Goal: Task Accomplishment & Management: Manage account settings

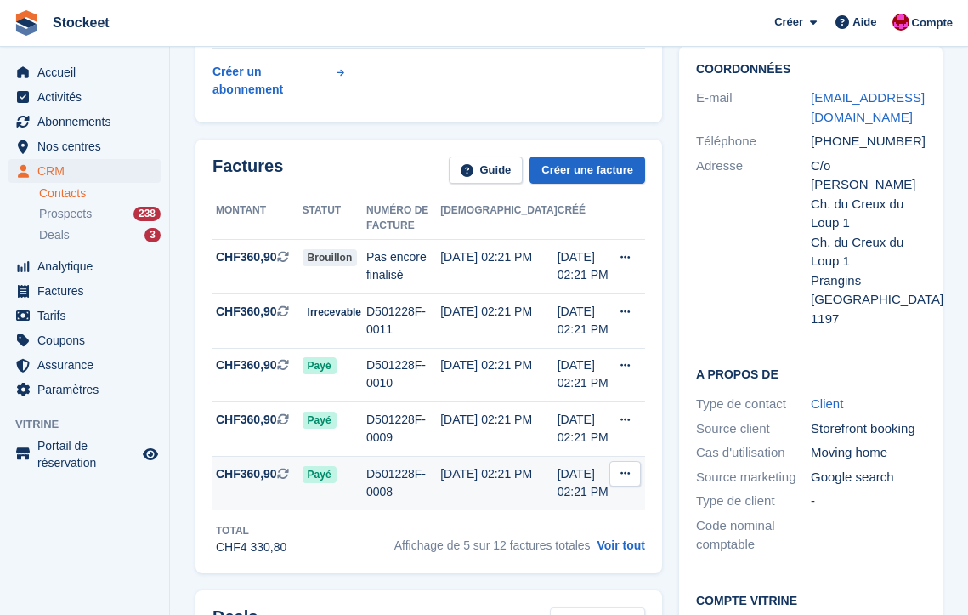
scroll to position [393, 0]
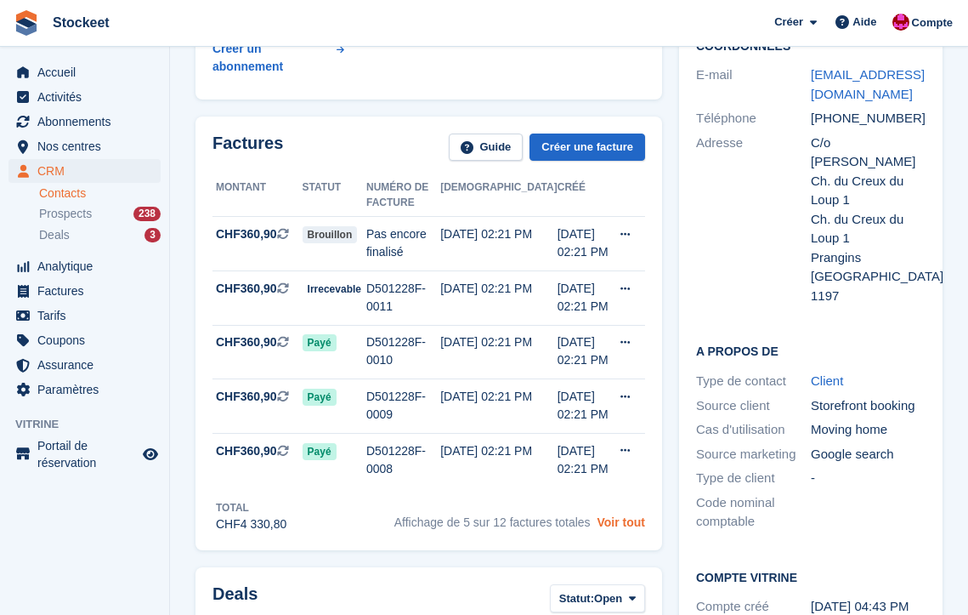
click at [620, 521] on link "Voir tout" at bounding box center [621, 522] width 48 height 14
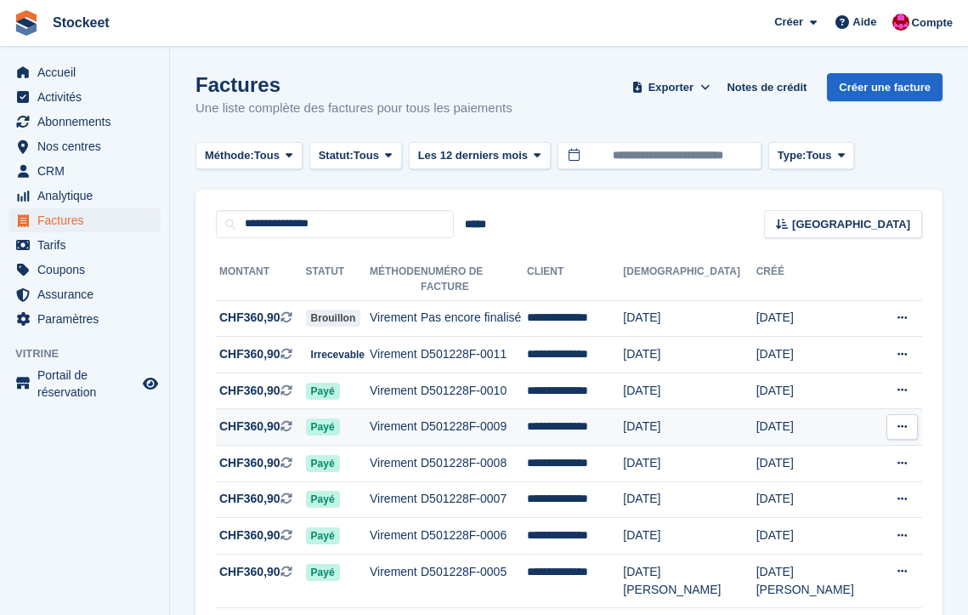
scroll to position [140, 0]
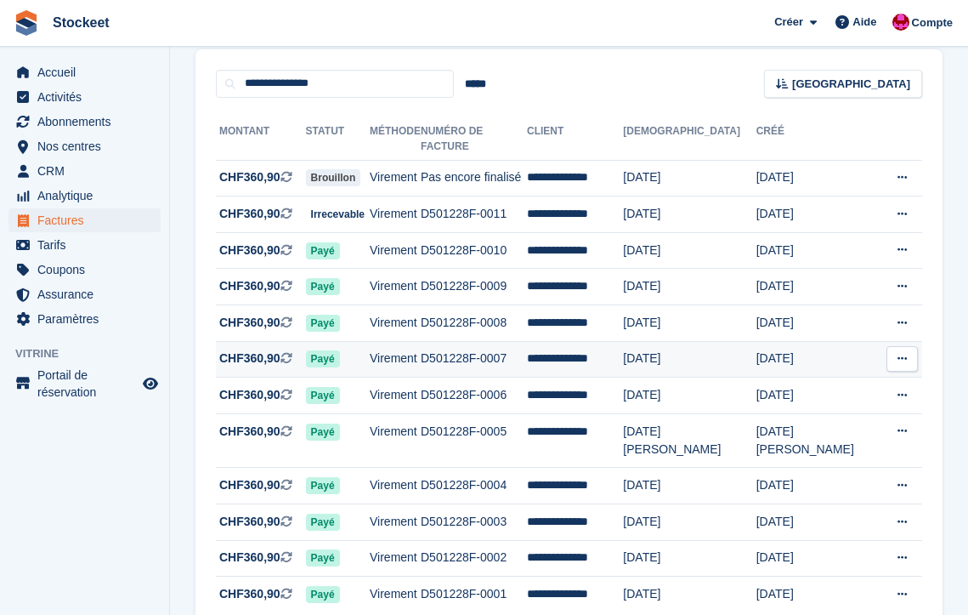
click at [623, 341] on td "**********" at bounding box center [575, 359] width 96 height 37
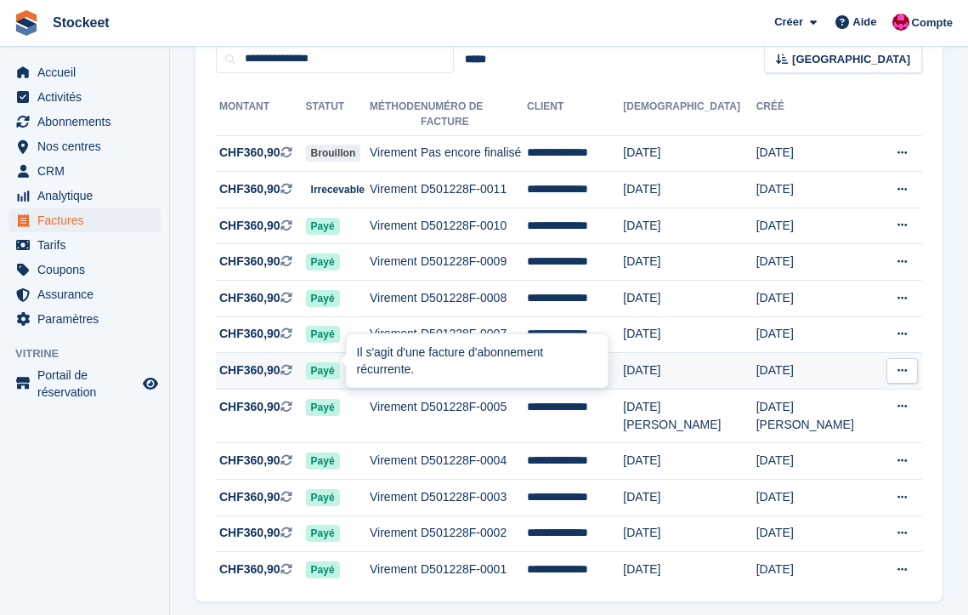
scroll to position [181, 0]
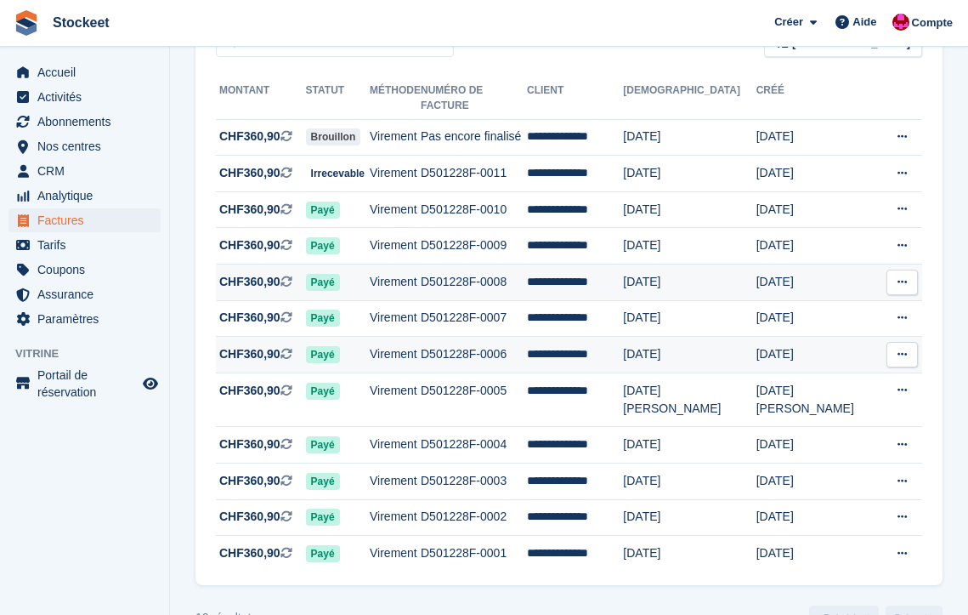
click at [527, 271] on td "D501228F-0008" at bounding box center [474, 282] width 106 height 37
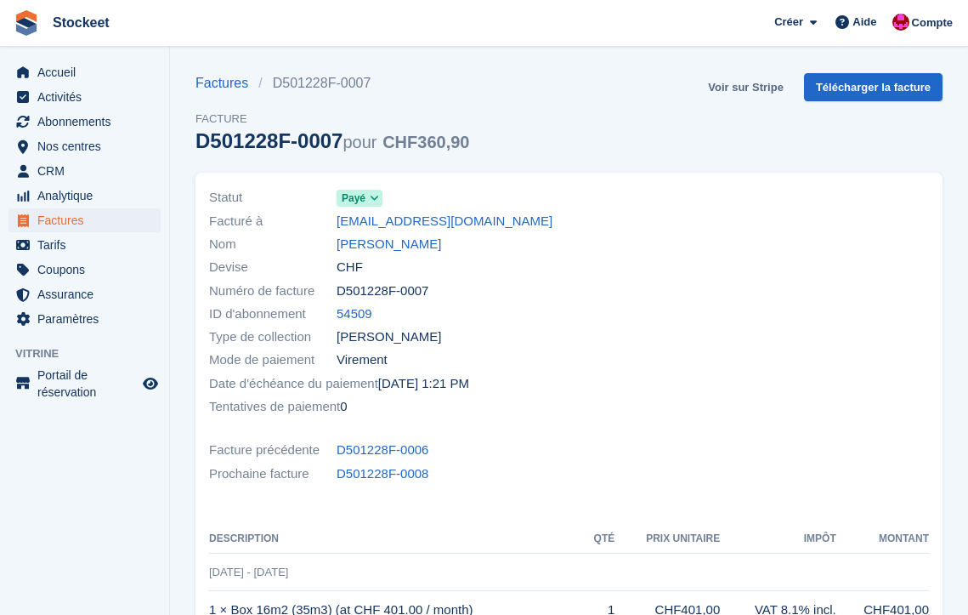
click at [768, 87] on link "Voir sur Stripe" at bounding box center [745, 87] width 89 height 28
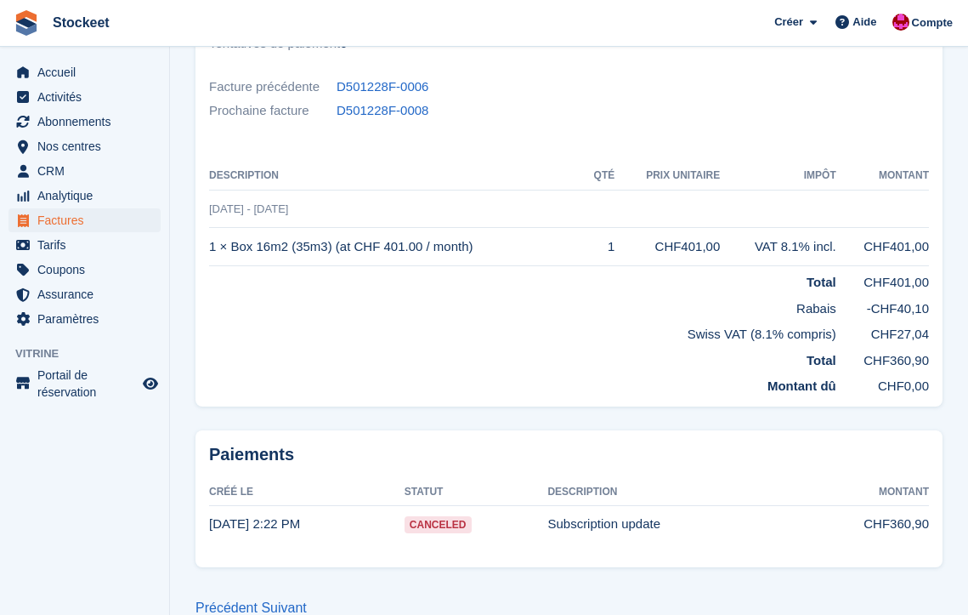
scroll to position [206, 0]
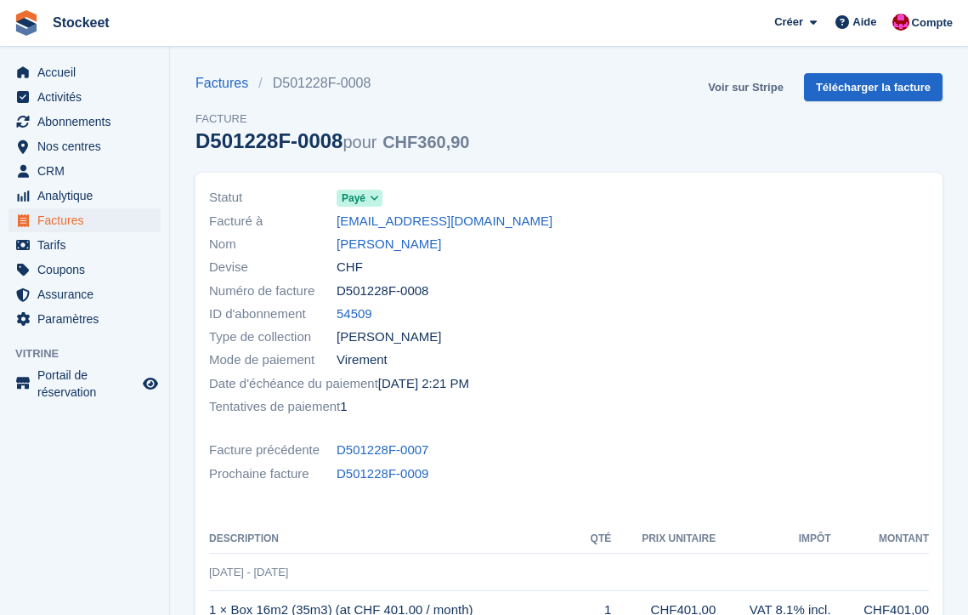
click at [757, 82] on link "Voir sur Stripe" at bounding box center [745, 87] width 89 height 28
click at [63, 74] on span "Accueil" at bounding box center [88, 72] width 102 height 24
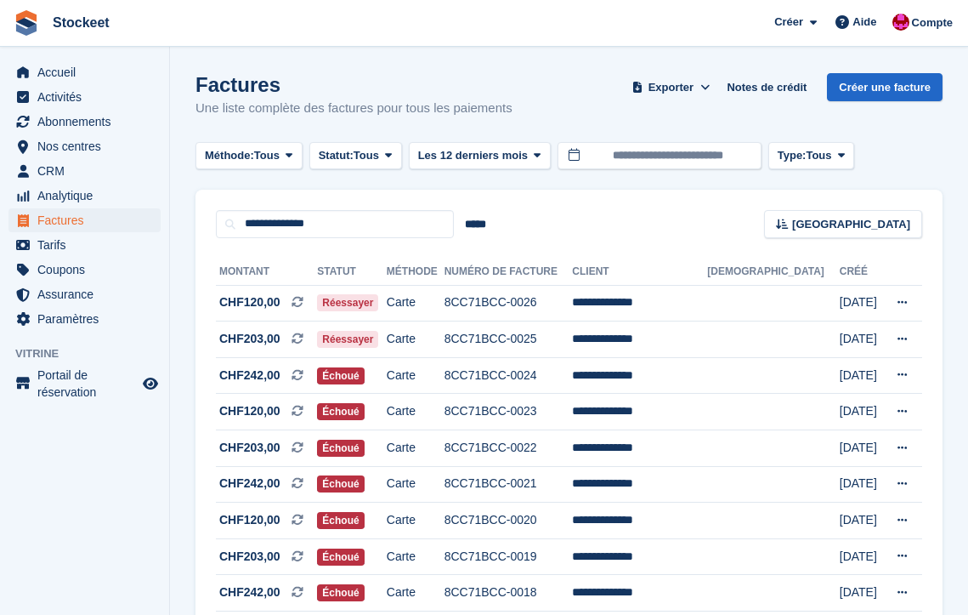
scroll to position [133, 0]
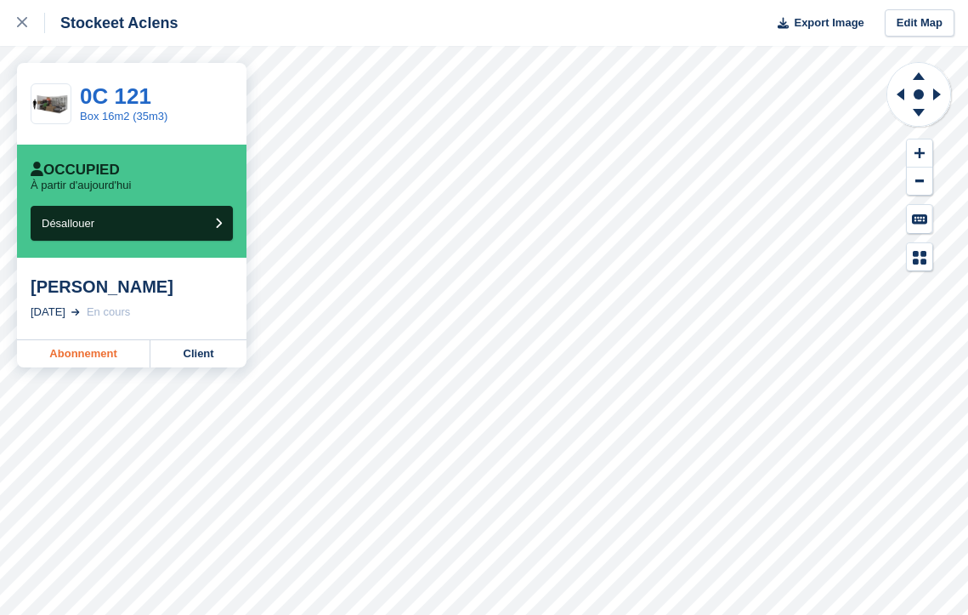
click at [68, 349] on link "Abonnement" at bounding box center [83, 353] width 133 height 27
click at [82, 357] on link "Abonnement" at bounding box center [83, 353] width 133 height 27
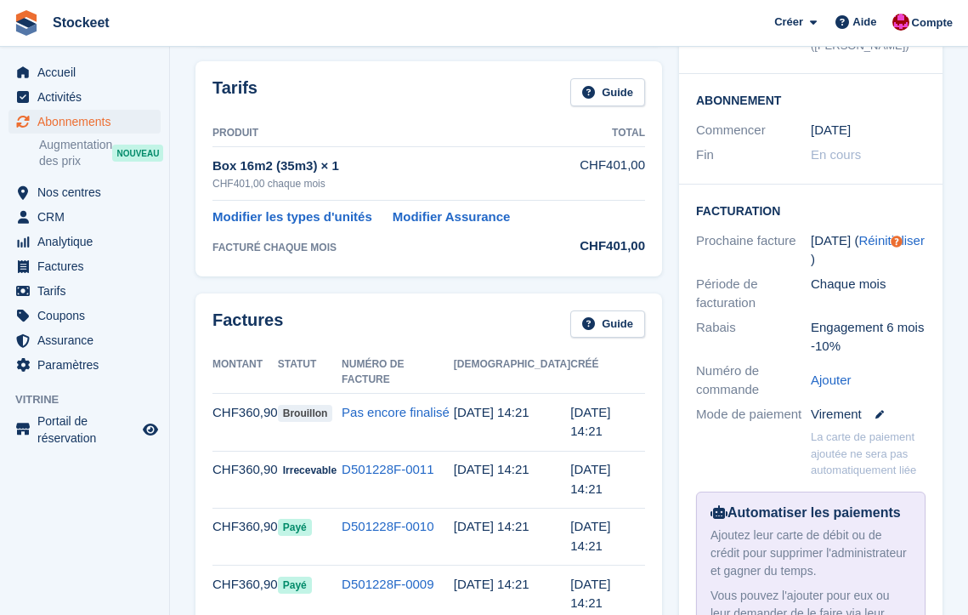
scroll to position [450, 0]
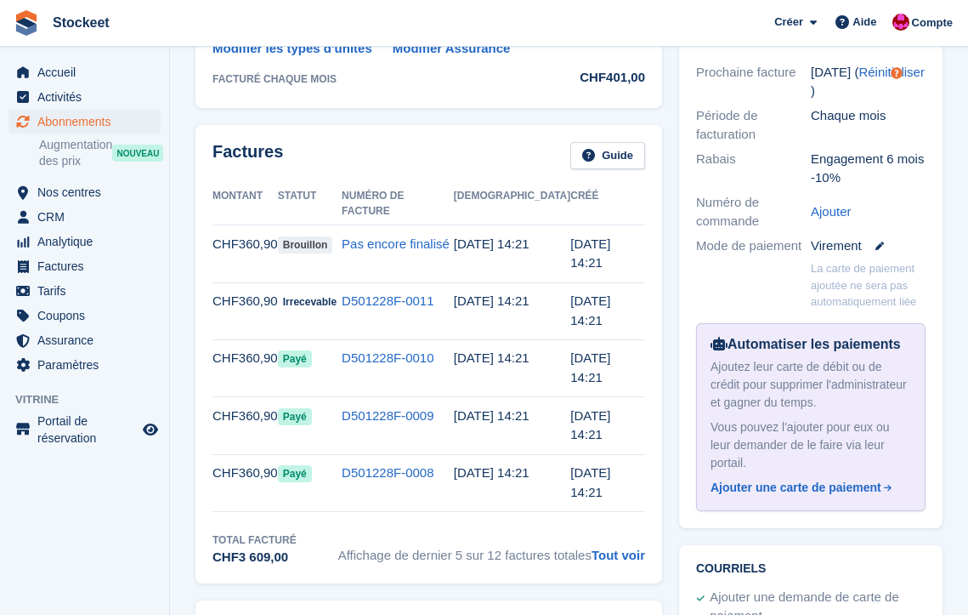
click at [620, 532] on span "Affichage de dernier 5 sur 12 factures totales Tout voir" at bounding box center [491, 549] width 307 height 35
click at [622, 547] on link "Tout voir" at bounding box center [619, 554] width 54 height 14
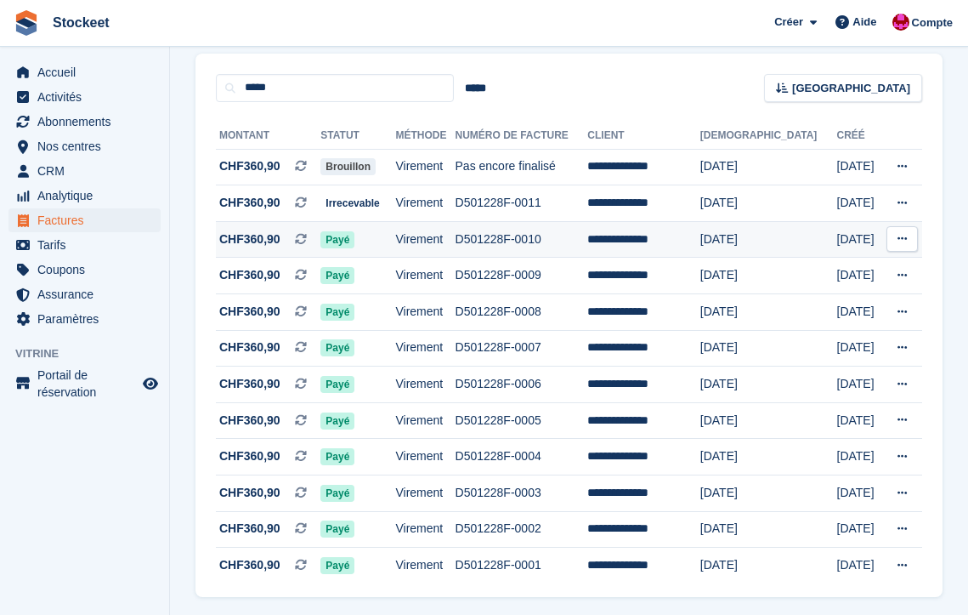
scroll to position [162, 0]
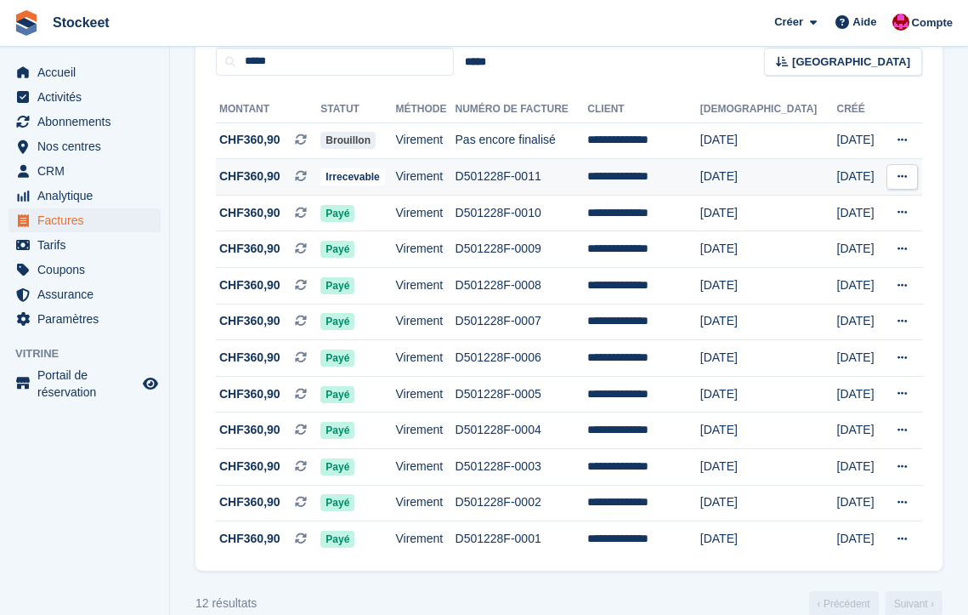
click at [395, 181] on td "Irrecevable" at bounding box center [357, 177] width 75 height 37
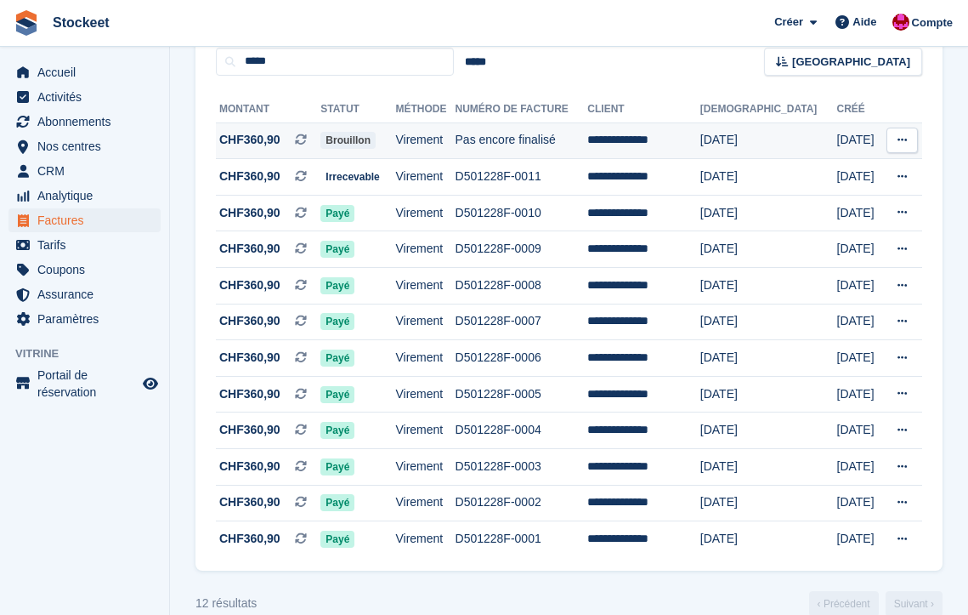
click at [376, 142] on span "Brouillon" at bounding box center [347, 140] width 55 height 17
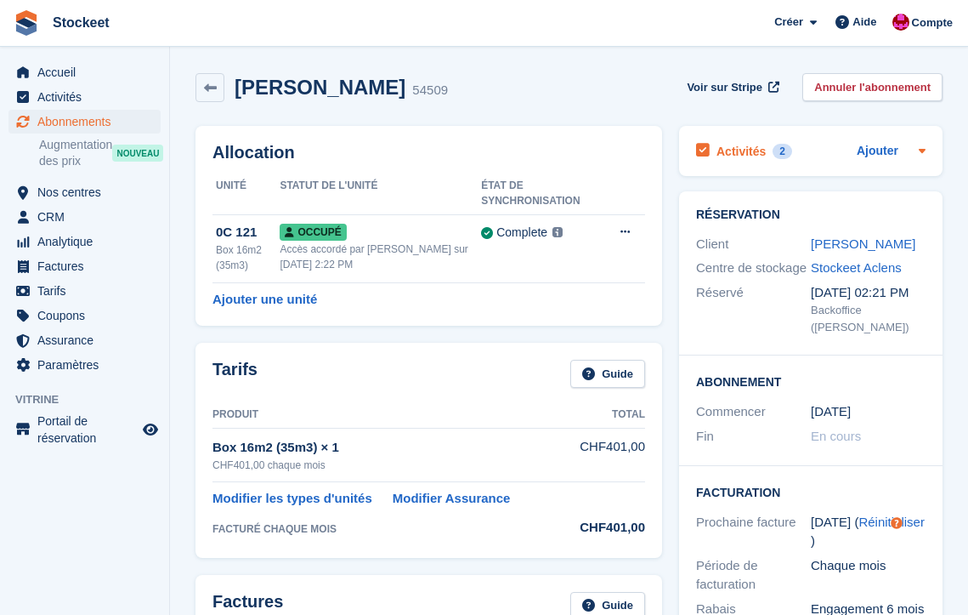
click at [729, 157] on h2 "Activités" at bounding box center [741, 151] width 49 height 15
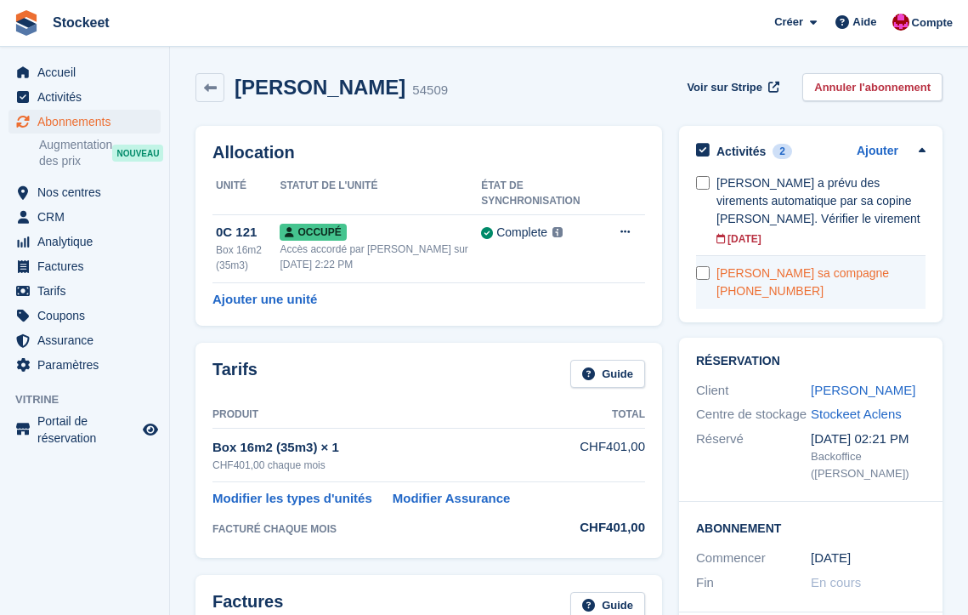
click at [797, 288] on div "Antoinette Fleury sa compagne +41 79 501 45 58" at bounding box center [821, 282] width 209 height 36
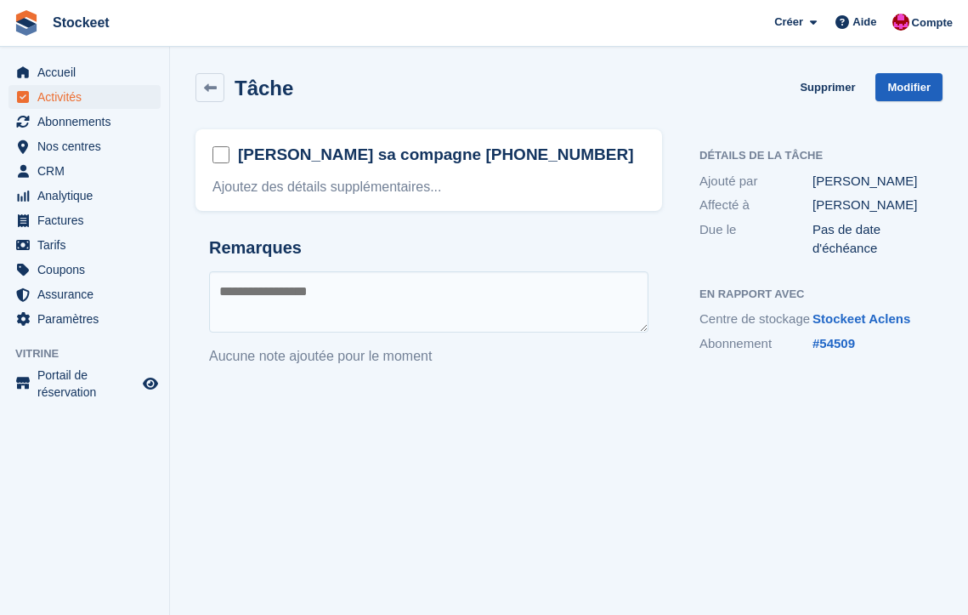
click at [915, 89] on link "Modifier" at bounding box center [909, 87] width 67 height 28
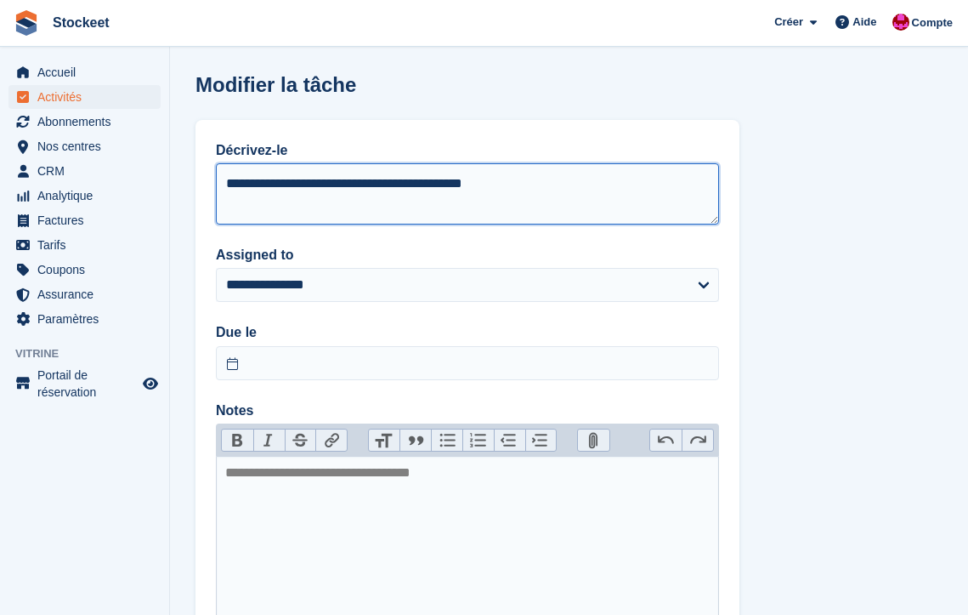
click at [638, 181] on textarea "**********" at bounding box center [467, 193] width 503 height 61
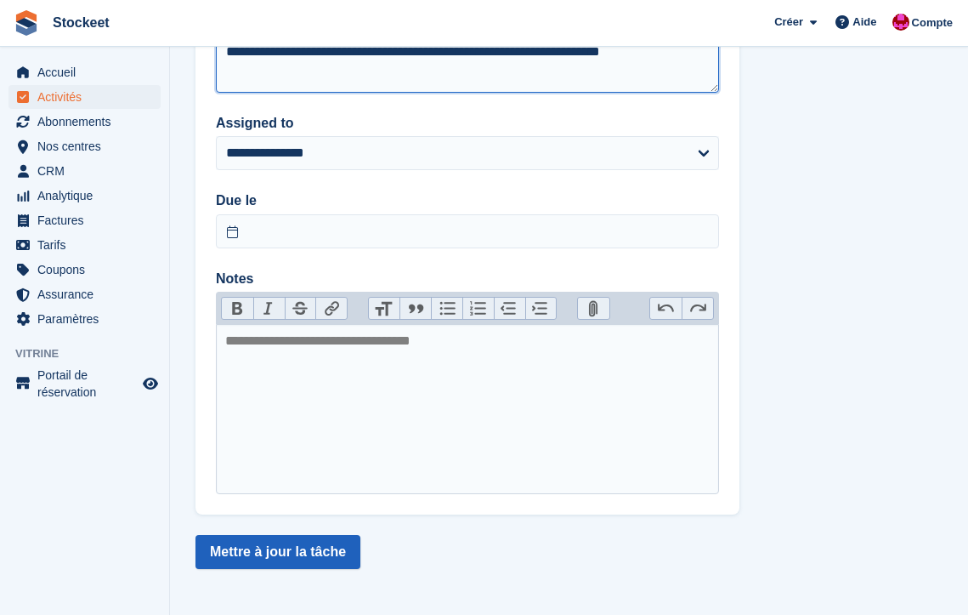
type textarea "**********"
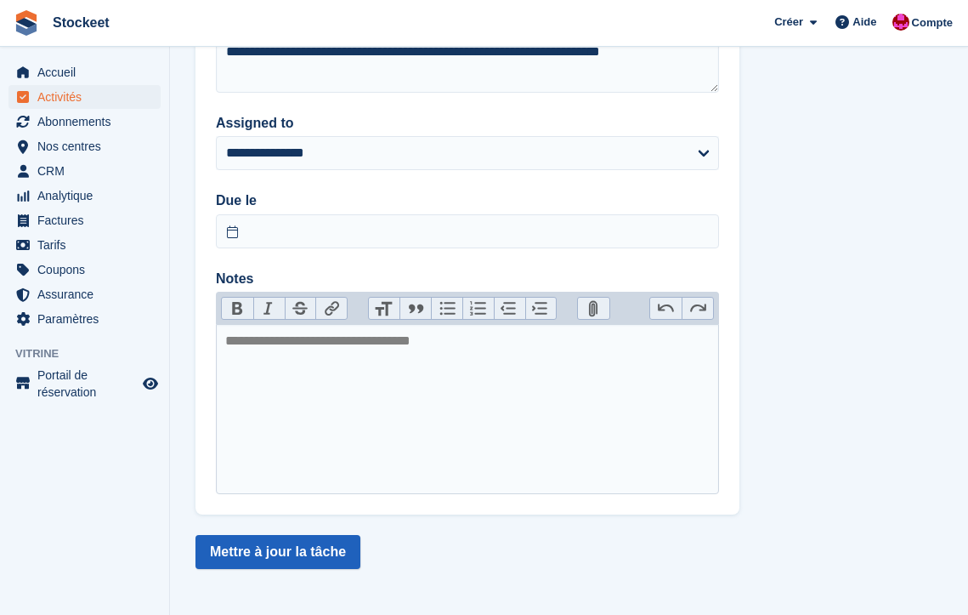
click at [316, 550] on button "Mettre à jour la tâche" at bounding box center [278, 552] width 165 height 34
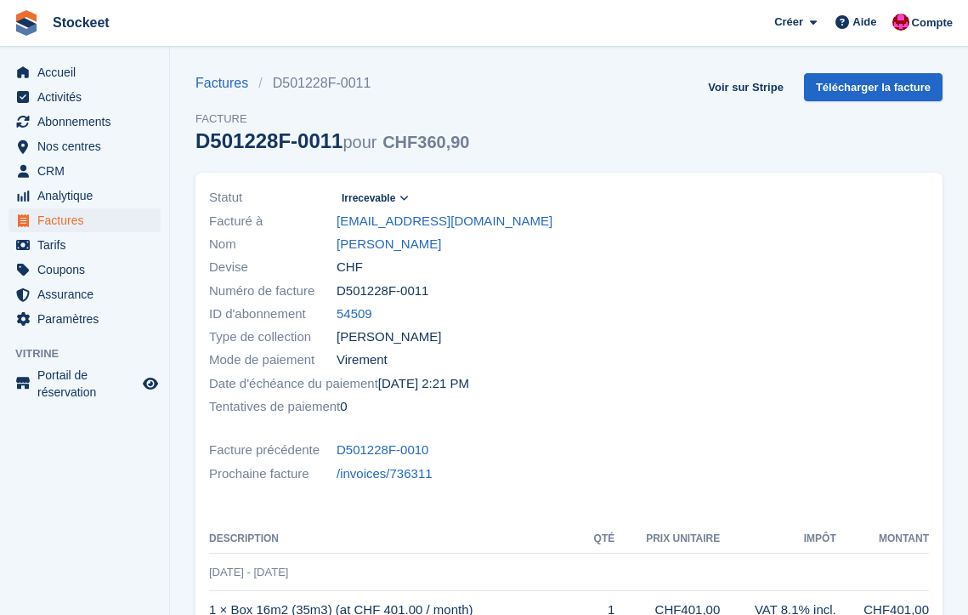
click at [394, 197] on span "Irrecevable" at bounding box center [369, 197] width 54 height 15
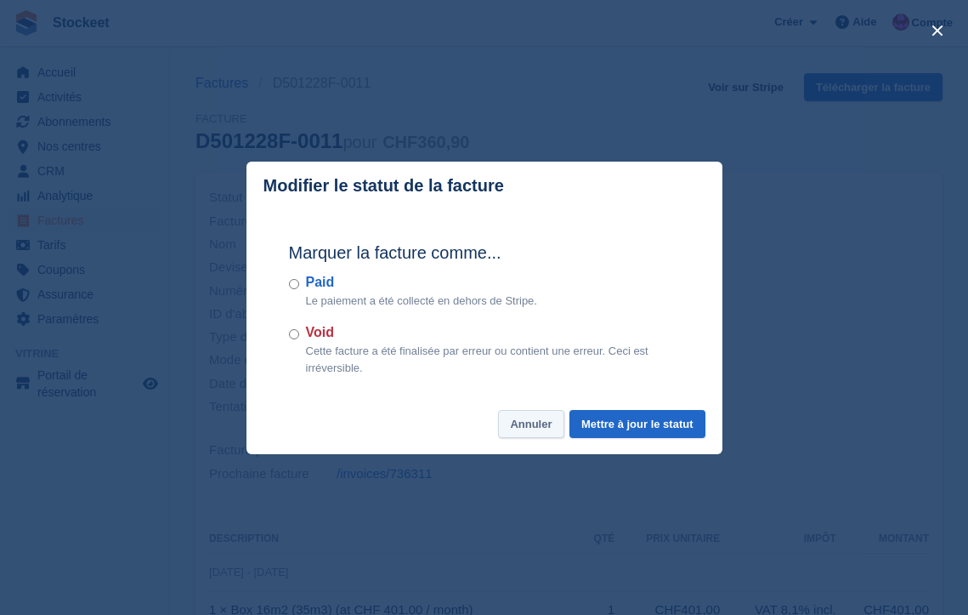
click at [523, 421] on button "Annuler" at bounding box center [530, 424] width 65 height 28
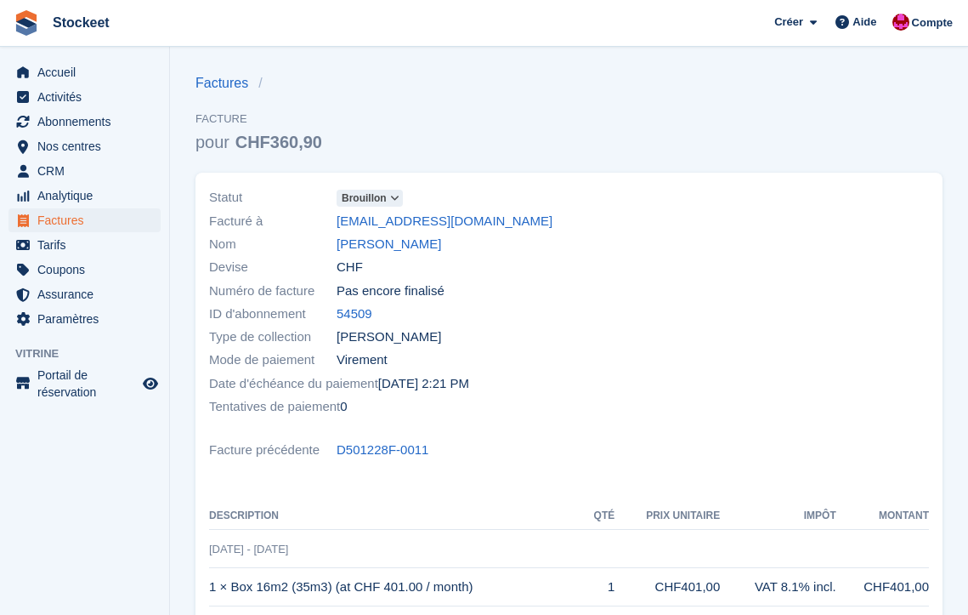
click at [385, 191] on span "Brouillon" at bounding box center [364, 197] width 45 height 15
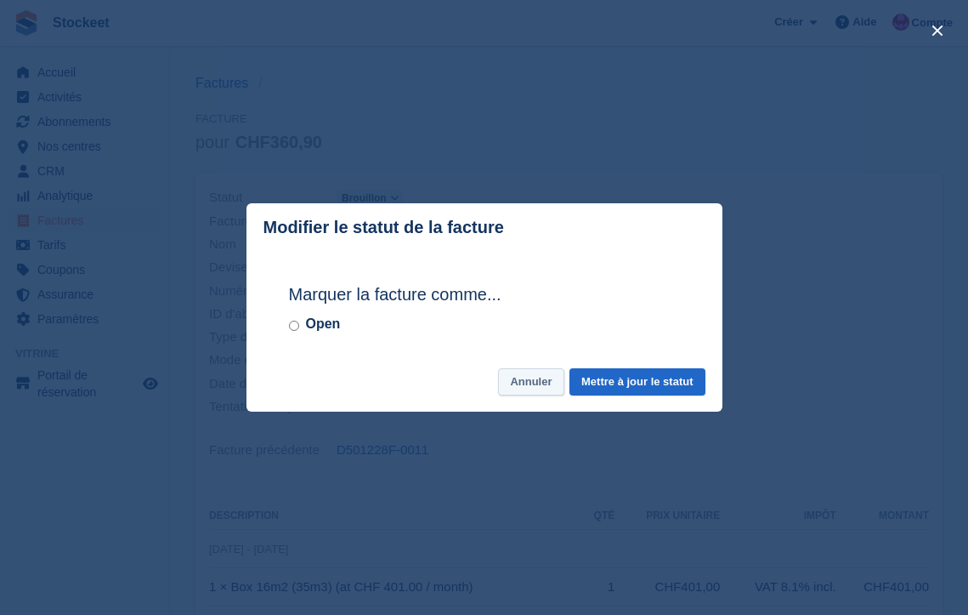
click at [538, 386] on button "Annuler" at bounding box center [530, 382] width 65 height 28
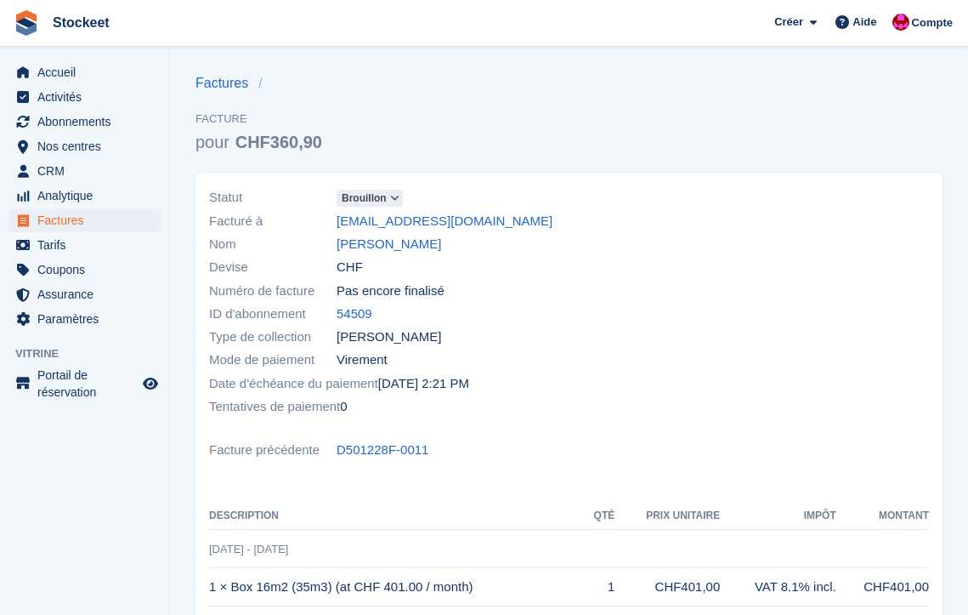
click at [375, 190] on span "Brouillon" at bounding box center [370, 198] width 66 height 17
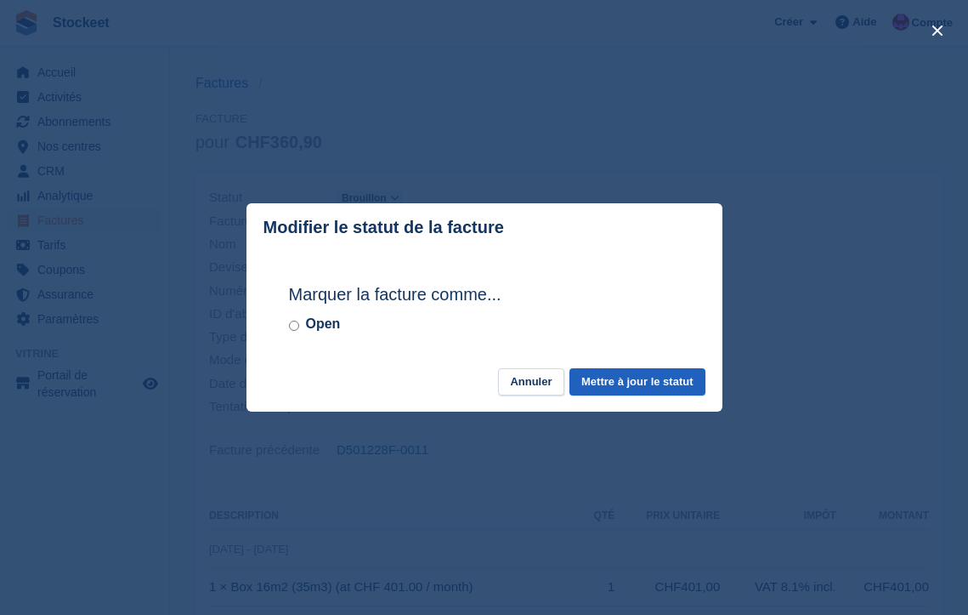
click at [627, 392] on button "Mettre à jour le statut" at bounding box center [637, 382] width 135 height 28
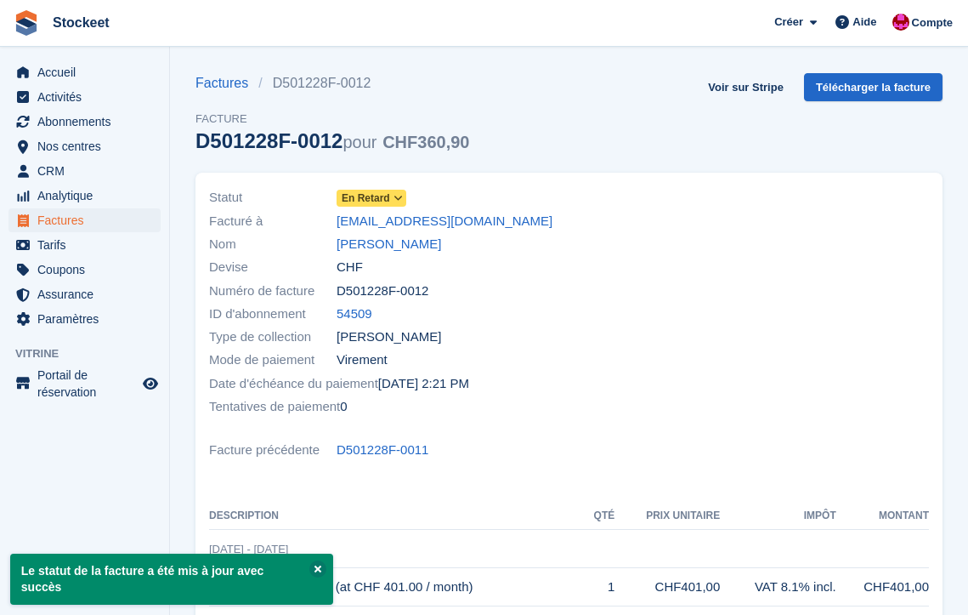
click at [402, 196] on icon at bounding box center [398, 198] width 9 height 10
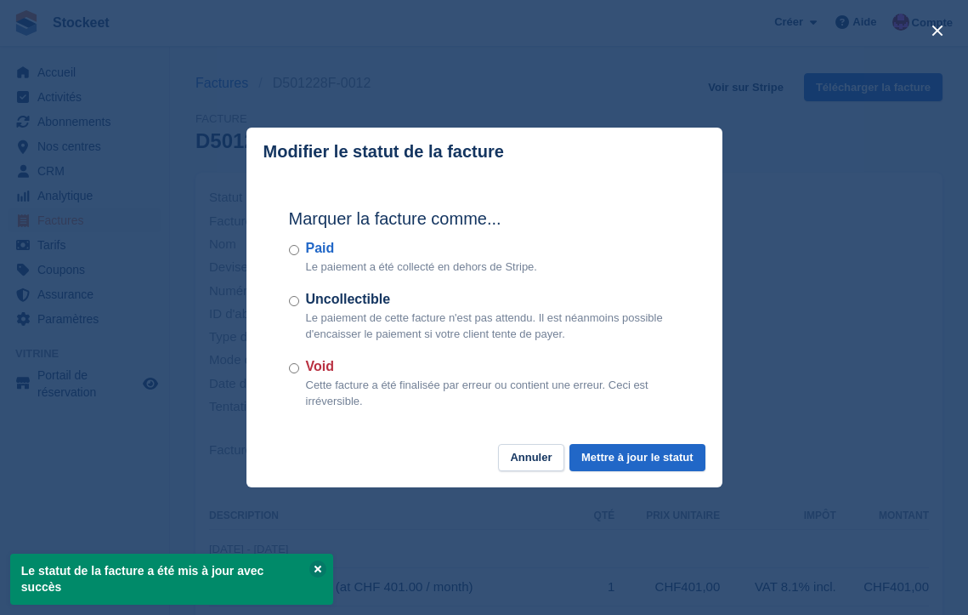
click at [315, 300] on label "Uncollectible" at bounding box center [493, 299] width 374 height 20
click at [615, 454] on button "Mettre à jour le statut" at bounding box center [637, 458] width 135 height 28
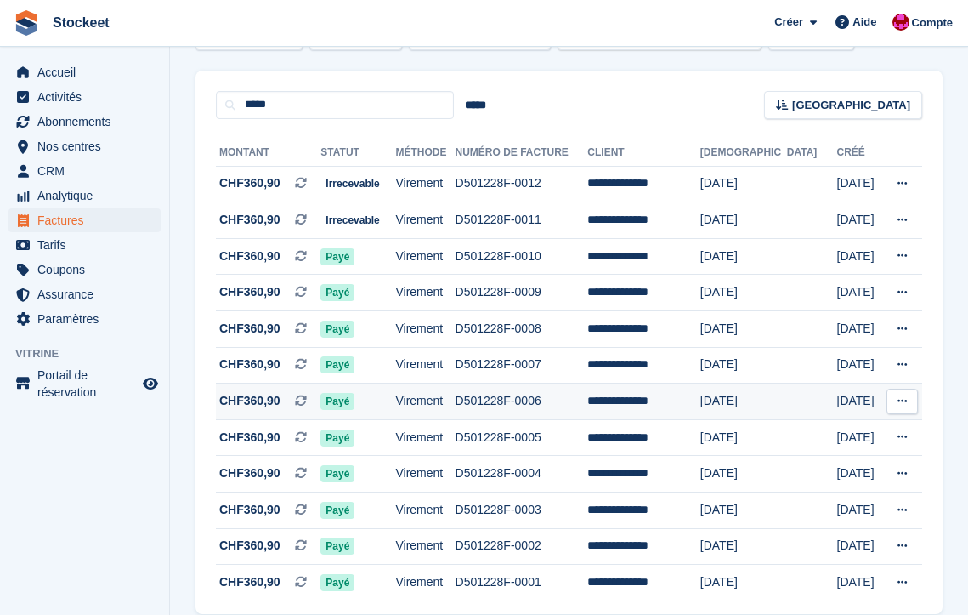
scroll to position [145, 0]
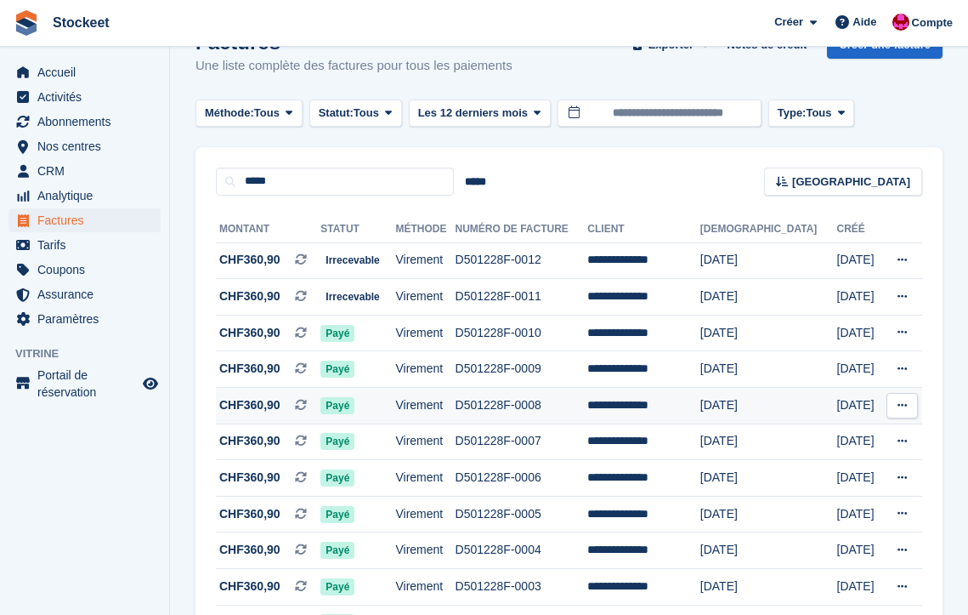
scroll to position [68, 0]
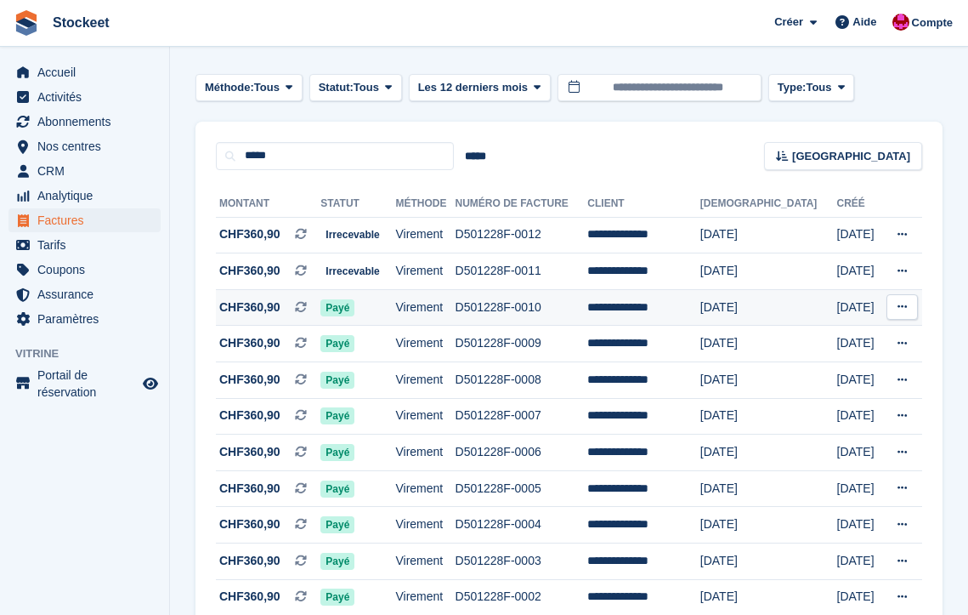
click at [455, 310] on td "Virement" at bounding box center [425, 307] width 60 height 37
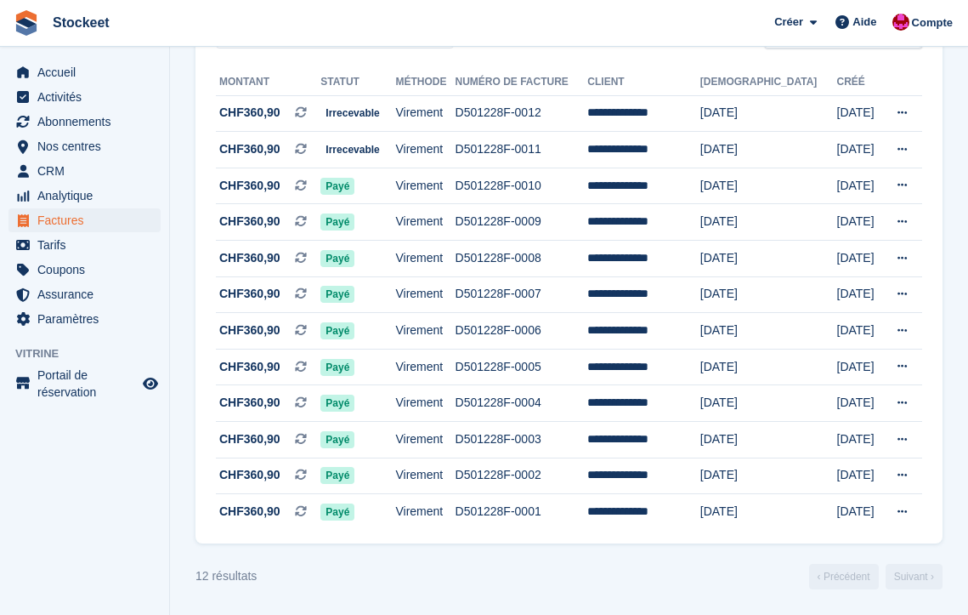
scroll to position [196, 0]
click at [494, 294] on td "D501228F-0007" at bounding box center [522, 294] width 133 height 37
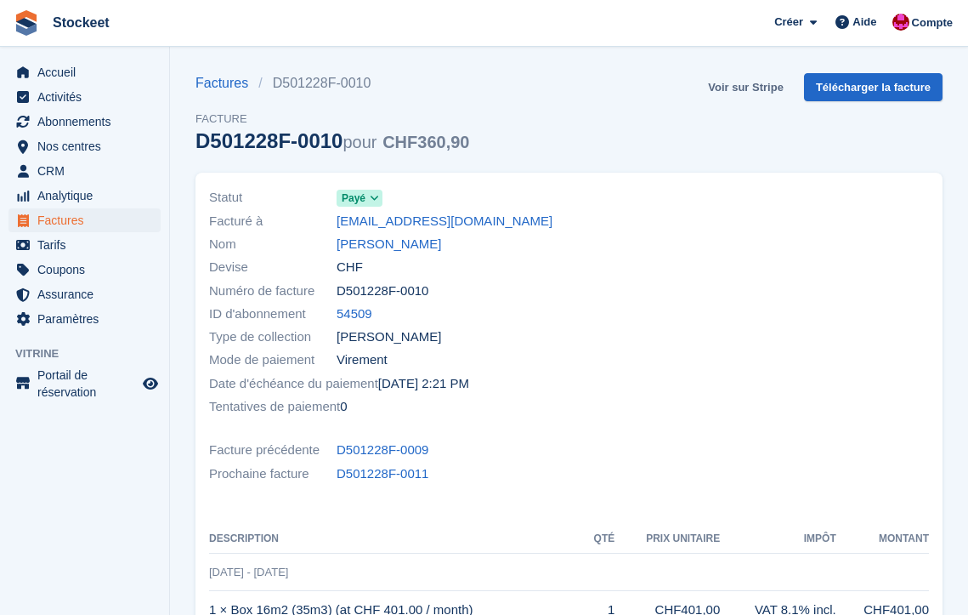
click at [731, 81] on link "Voir sur Stripe" at bounding box center [745, 87] width 89 height 28
click at [745, 94] on link "Voir sur Stripe" at bounding box center [745, 87] width 89 height 28
